Goal: Task Accomplishment & Management: Manage account settings

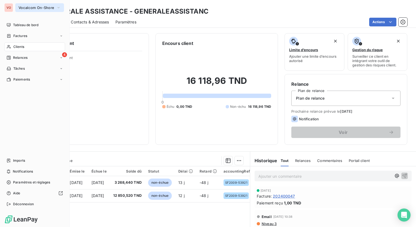
click at [33, 9] on span "Vocalcom On-Shore" at bounding box center [36, 7] width 36 height 4
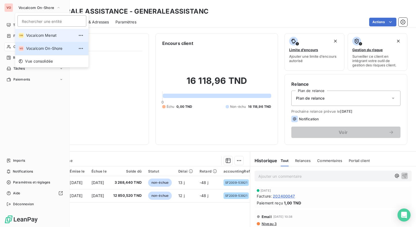
click at [39, 33] on span "Vocalcom Menat" at bounding box center [50, 35] width 48 height 5
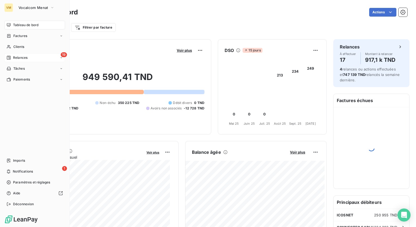
click at [20, 55] on span "Relances" at bounding box center [20, 57] width 14 height 5
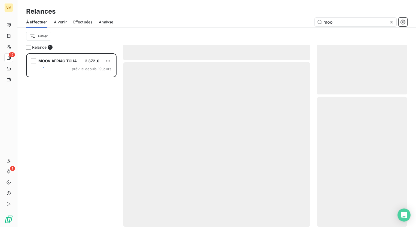
scroll to position [169, 86]
click at [103, 42] on div "Filtrer" at bounding box center [216, 36] width 381 height 17
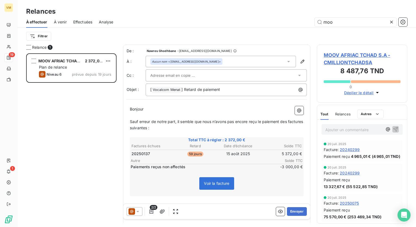
click at [83, 125] on div "MOOV AFRIAC TCHAD S.A 2 372,00 € Plan de relance Niveau 6 prévue depuis 19 jours" at bounding box center [71, 140] width 90 height 174
drag, startPoint x: 407, startPoint y: 214, endPoint x: 407, endPoint y: 211, distance: 2.8
click at [407, 212] on div "Open Intercom Messenger" at bounding box center [404, 215] width 14 height 14
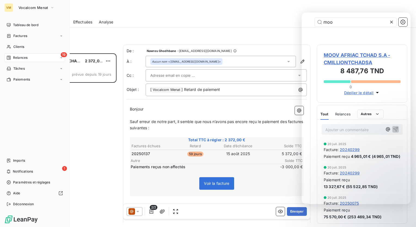
click at [13, 58] on span "Relances" at bounding box center [20, 57] width 14 height 5
click at [30, 67] on span "À effectuer" at bounding box center [22, 68] width 18 height 5
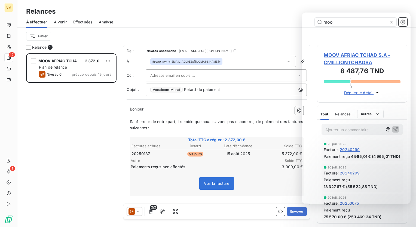
click at [82, 45] on div "Relance 1" at bounding box center [71, 47] width 90 height 5
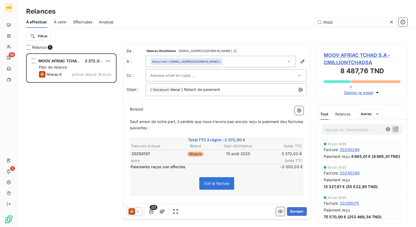
click at [394, 21] on div at bounding box center [392, 22] width 8 height 9
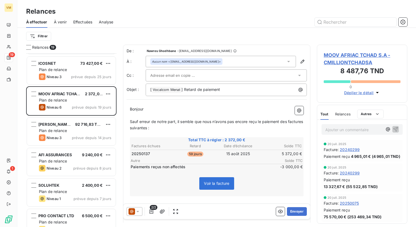
scroll to position [109, 0]
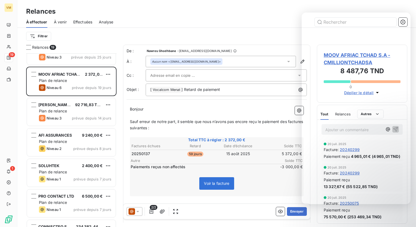
click at [278, 11] on div "Relances" at bounding box center [216, 12] width 398 height 10
click at [227, 9] on div "Relances" at bounding box center [216, 12] width 398 height 10
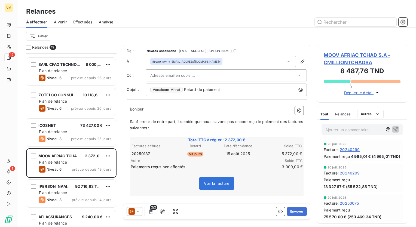
scroll to position [0, 0]
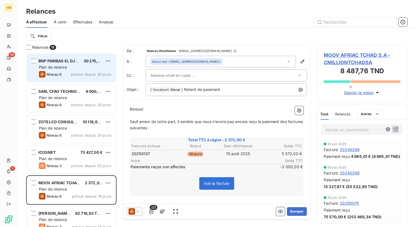
click at [63, 69] on span "Plan de relance" at bounding box center [53, 67] width 28 height 5
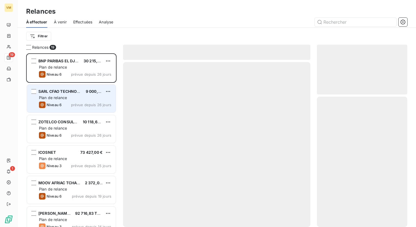
click at [57, 98] on span "Plan de relance" at bounding box center [53, 97] width 28 height 5
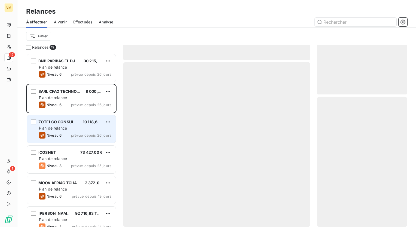
click at [51, 126] on span "Plan de relance" at bounding box center [53, 128] width 28 height 5
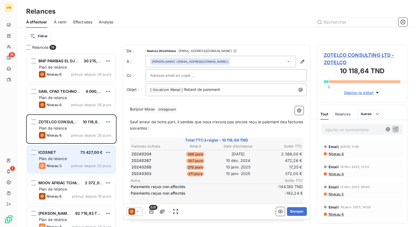
click at [55, 162] on div "ICOSNET 73 427,00 € Plan de relance Niveau 3 prévue depuis 25 jours" at bounding box center [71, 160] width 89 height 28
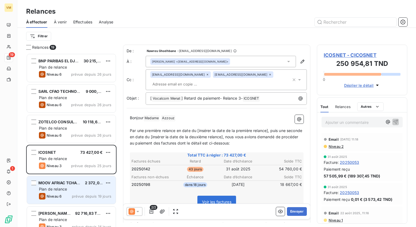
click at [48, 184] on span "MOOV AFRIAC TCHAD S.A" at bounding box center [62, 182] width 49 height 5
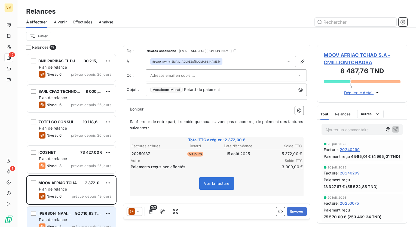
click at [55, 213] on span "[PERSON_NAME]" at bounding box center [54, 213] width 33 height 5
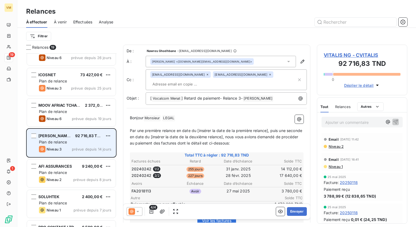
scroll to position [82, 0]
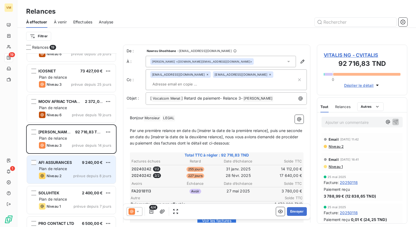
click at [62, 170] on span "Plan de relance" at bounding box center [53, 168] width 28 height 5
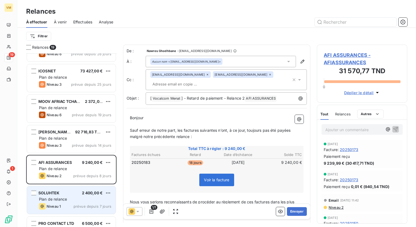
click at [68, 197] on div "Plan de relance" at bounding box center [75, 198] width 72 height 5
